Goal: Information Seeking & Learning: Learn about a topic

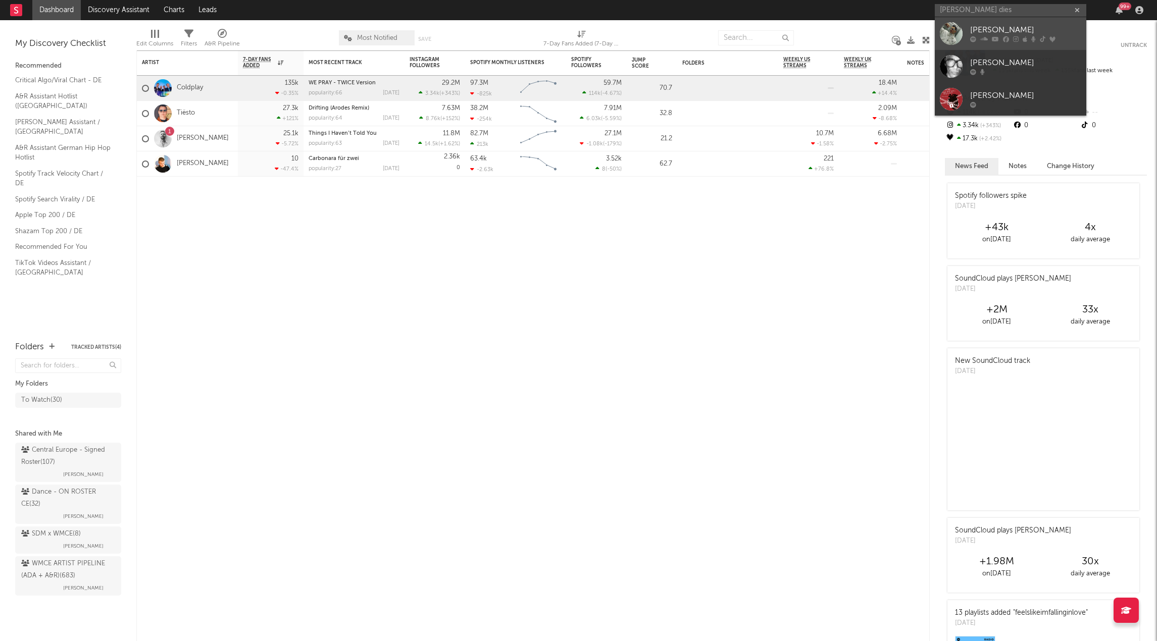
type input "[PERSON_NAME] dies"
click at [964, 24] on link "[PERSON_NAME]" at bounding box center [1010, 33] width 151 height 33
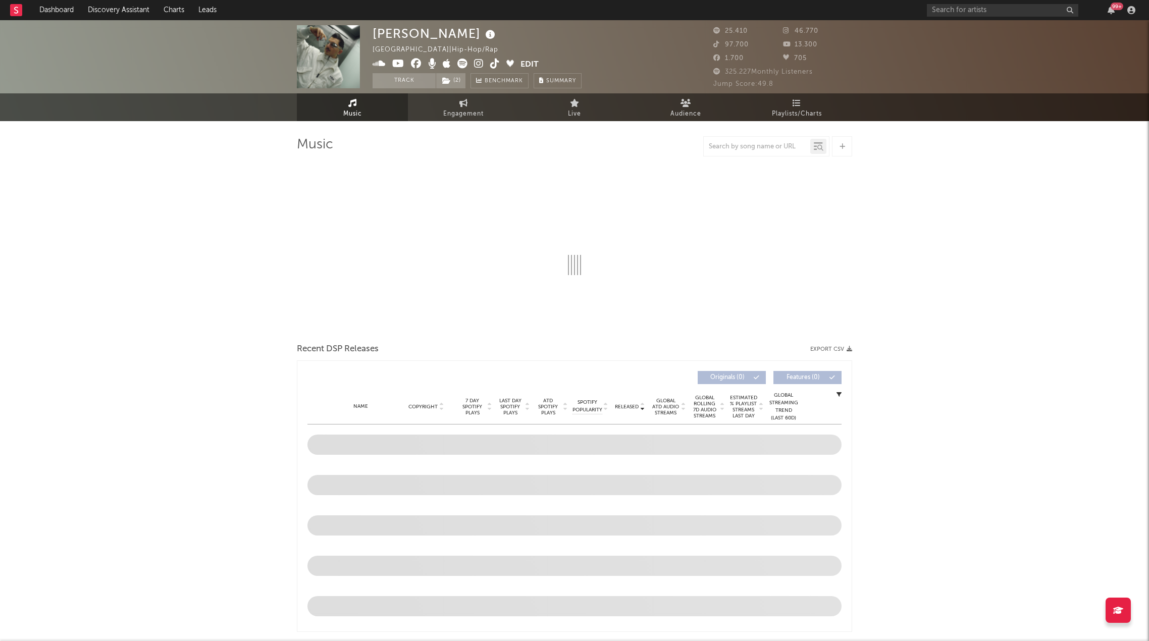
select select "6m"
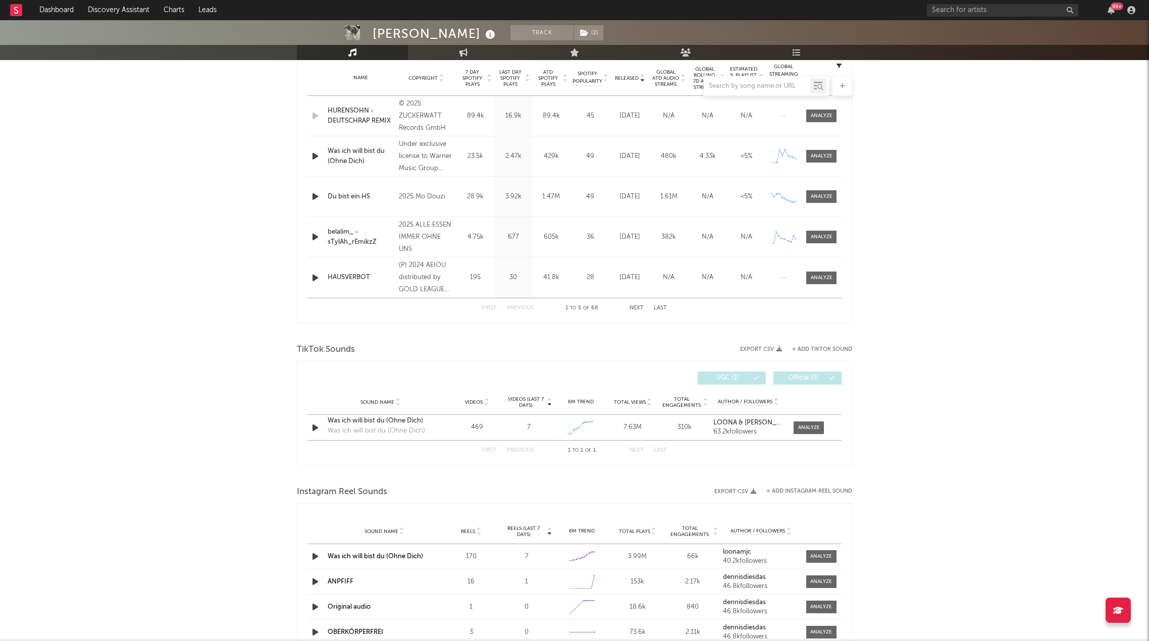
scroll to position [353, 0]
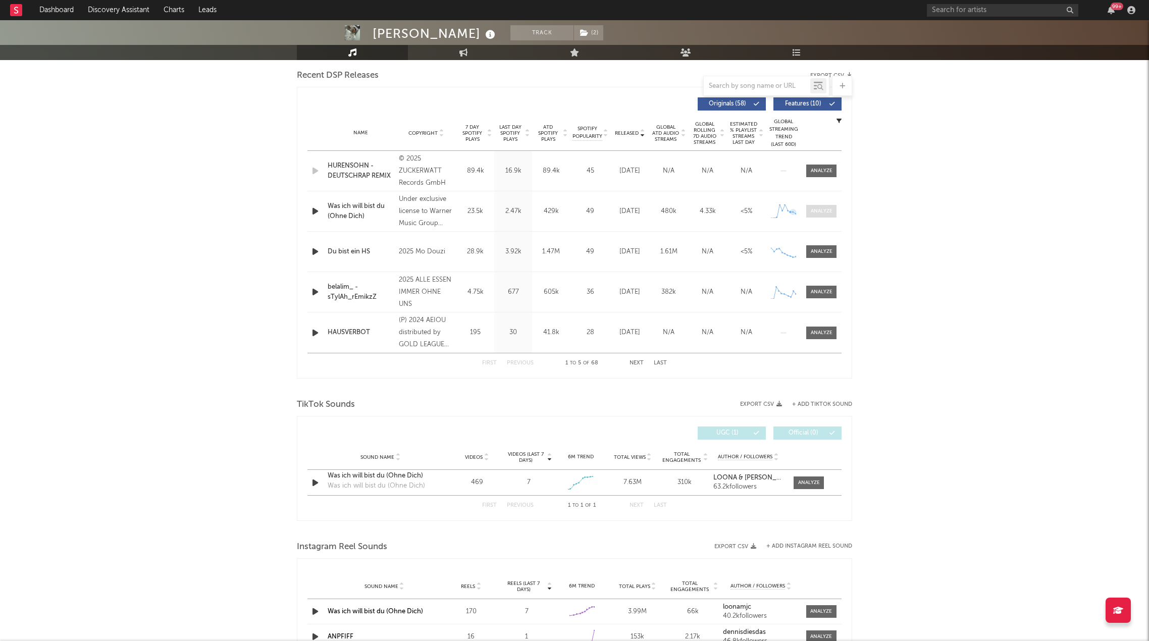
click at [818, 211] on div at bounding box center [822, 212] width 22 height 8
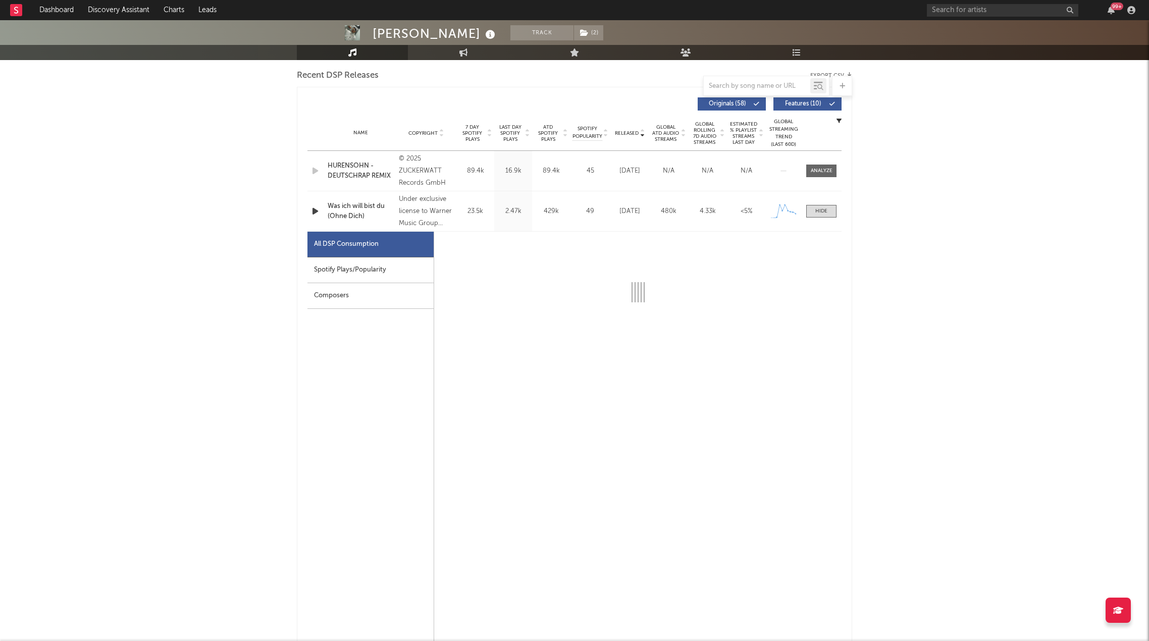
select select "1w"
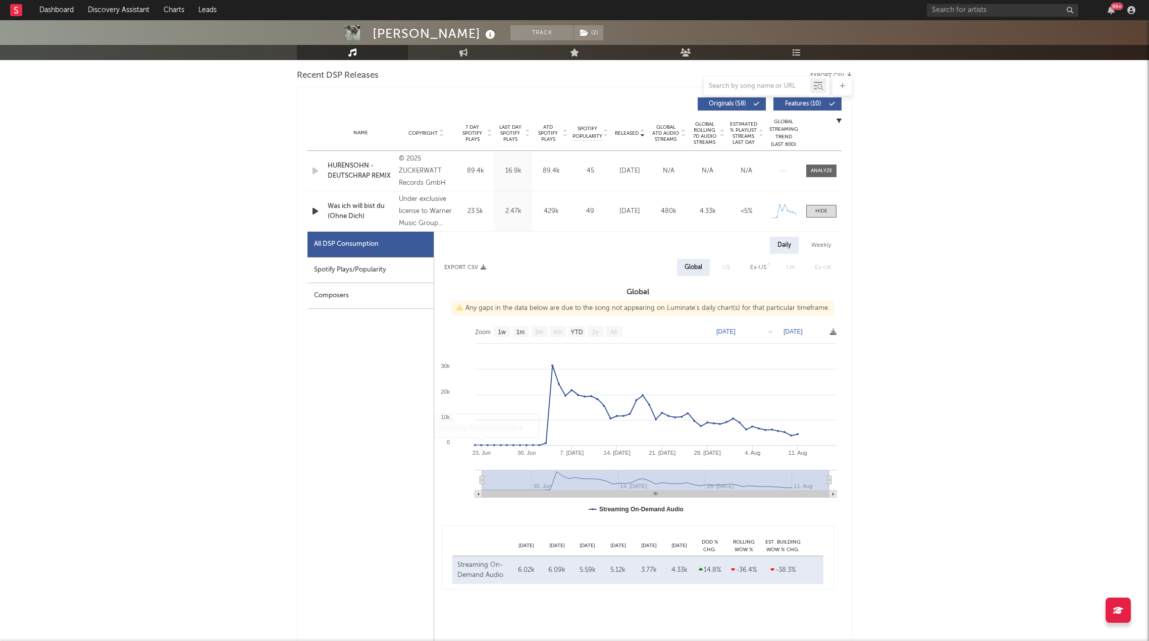
click at [388, 270] on div "Spotify Plays/Popularity" at bounding box center [371, 271] width 126 height 26
select select "1w"
